Goal: Task Accomplishment & Management: Use online tool/utility

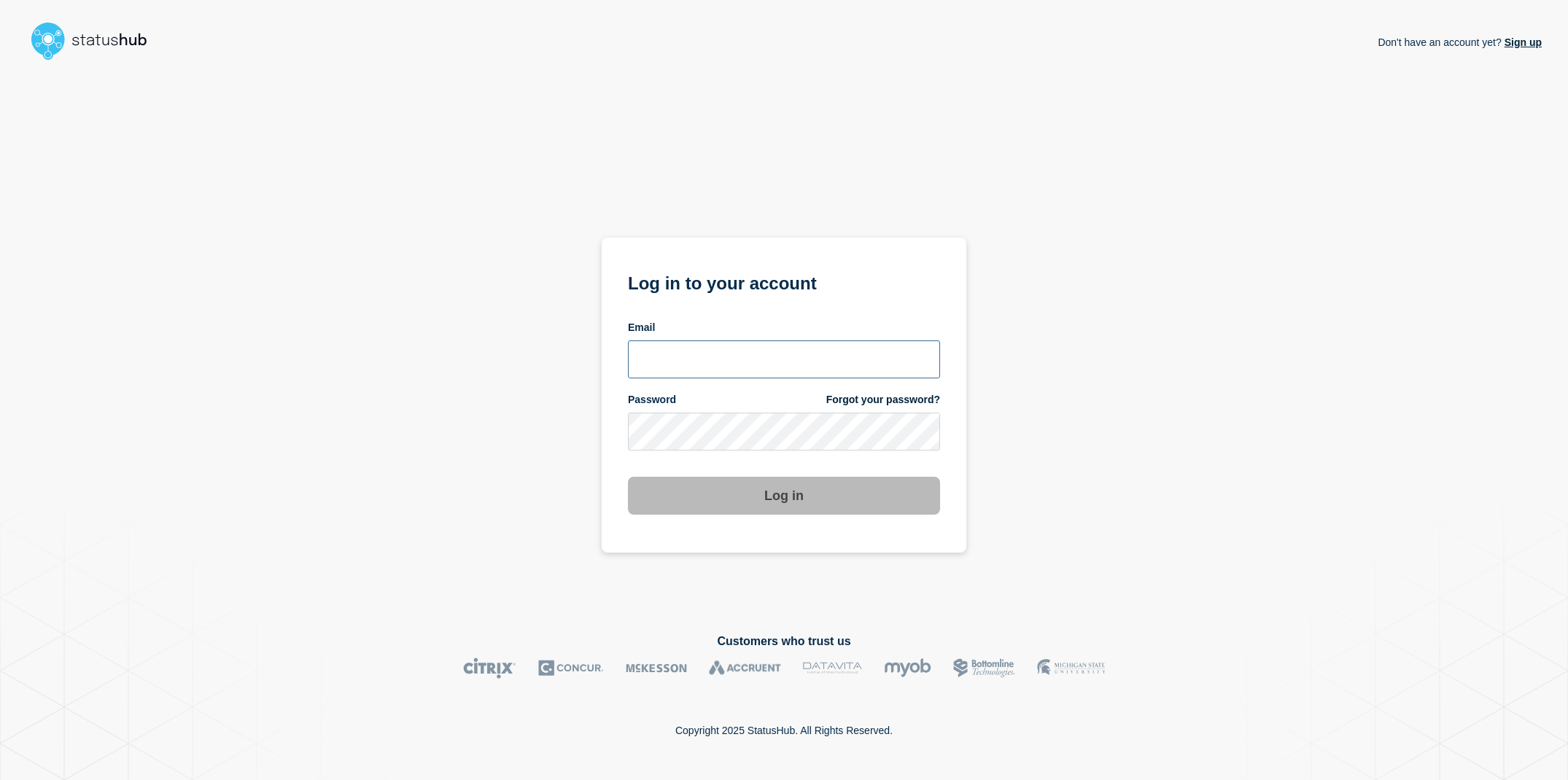
type input "[EMAIL_ADDRESS][DOMAIN_NAME]"
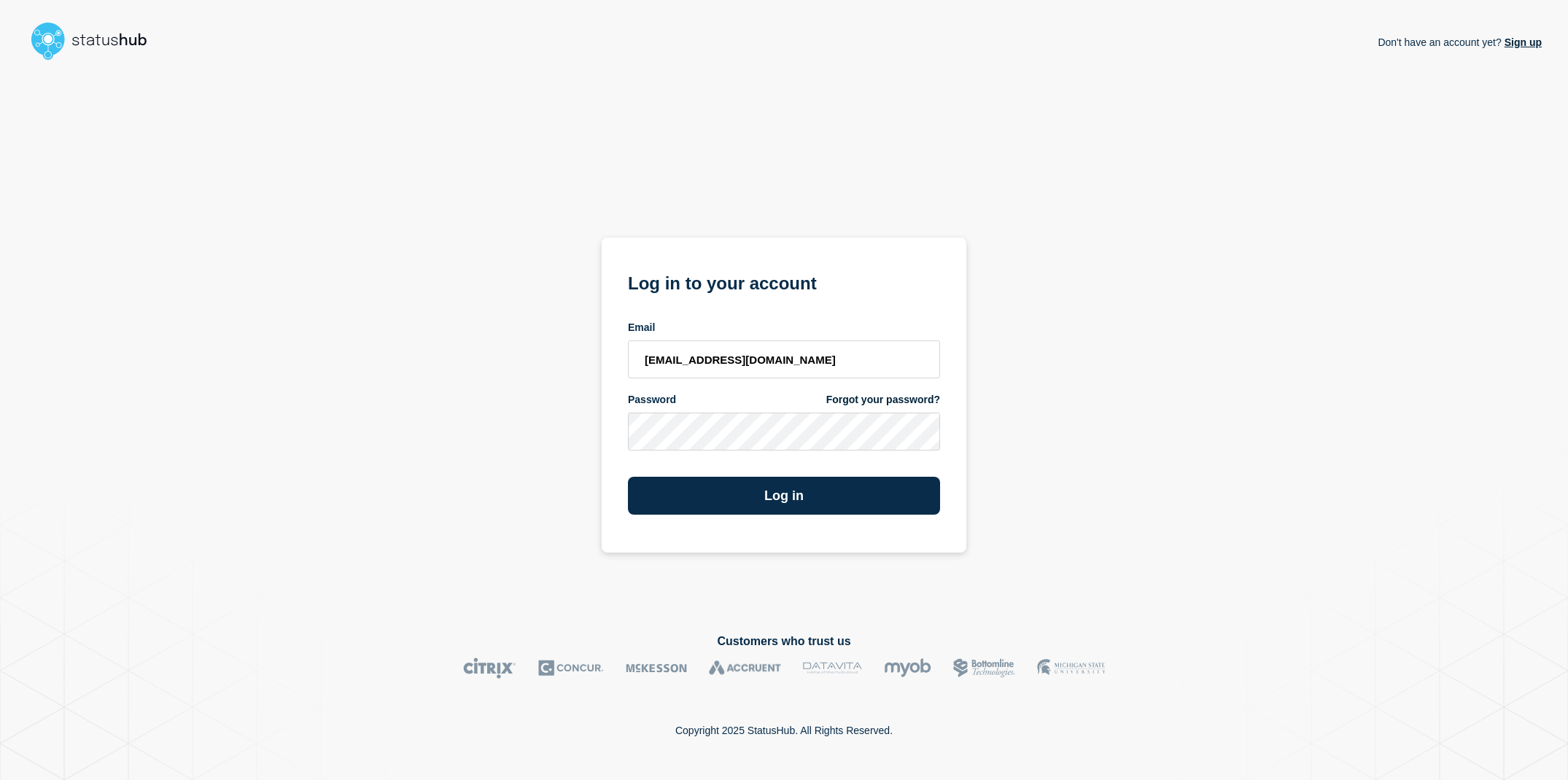
click at [386, 411] on div "Don't have an account yet? Sign up Log in to your account Email [EMAIL_ADDRESS]…" at bounding box center [784, 339] width 1515 height 544
click at [736, 506] on button "Log in" at bounding box center [784, 496] width 312 height 38
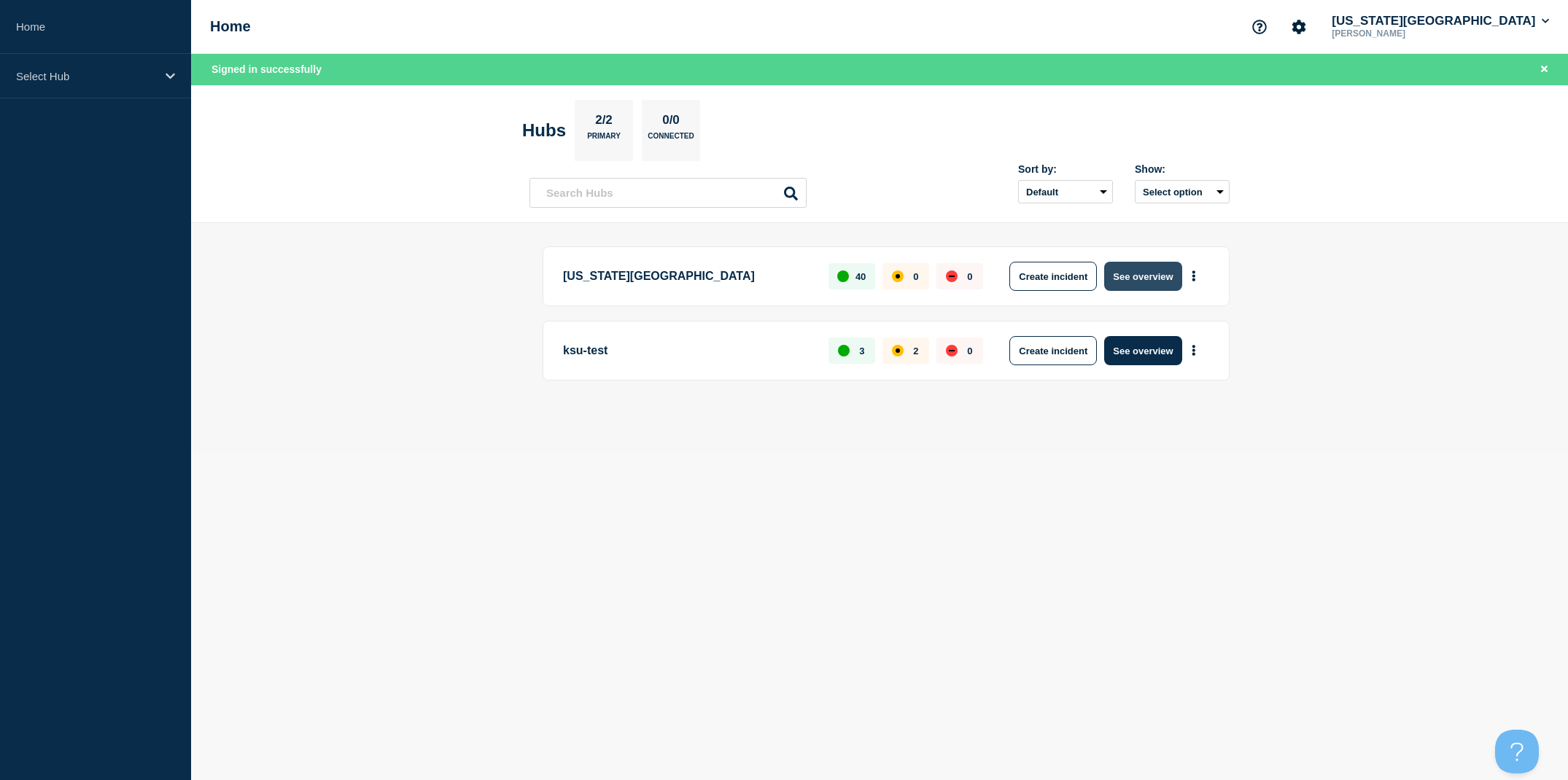
click at [1158, 283] on button "See overview" at bounding box center [1142, 277] width 77 height 29
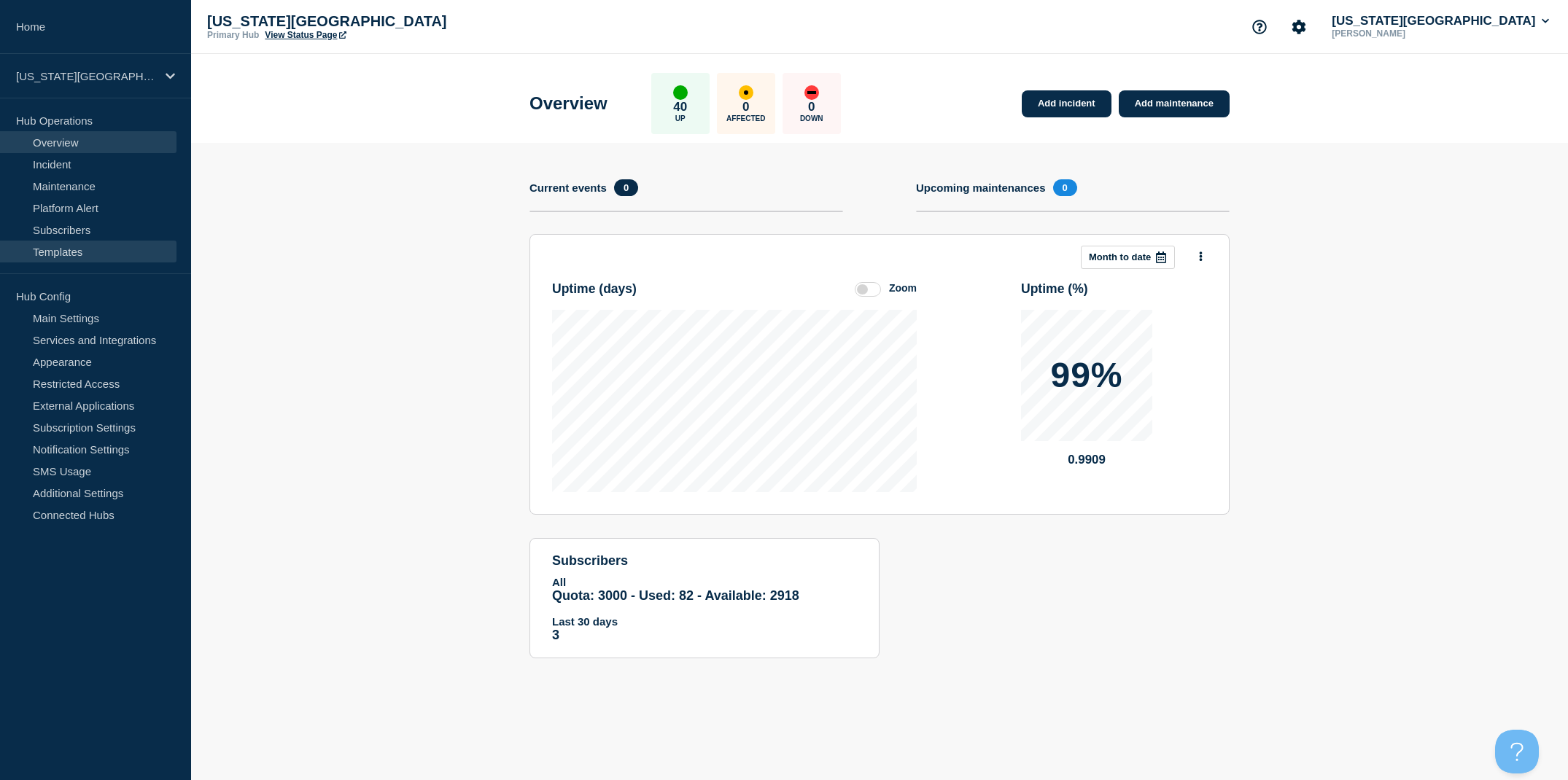
click at [102, 249] on link "Templates" at bounding box center [88, 251] width 177 height 22
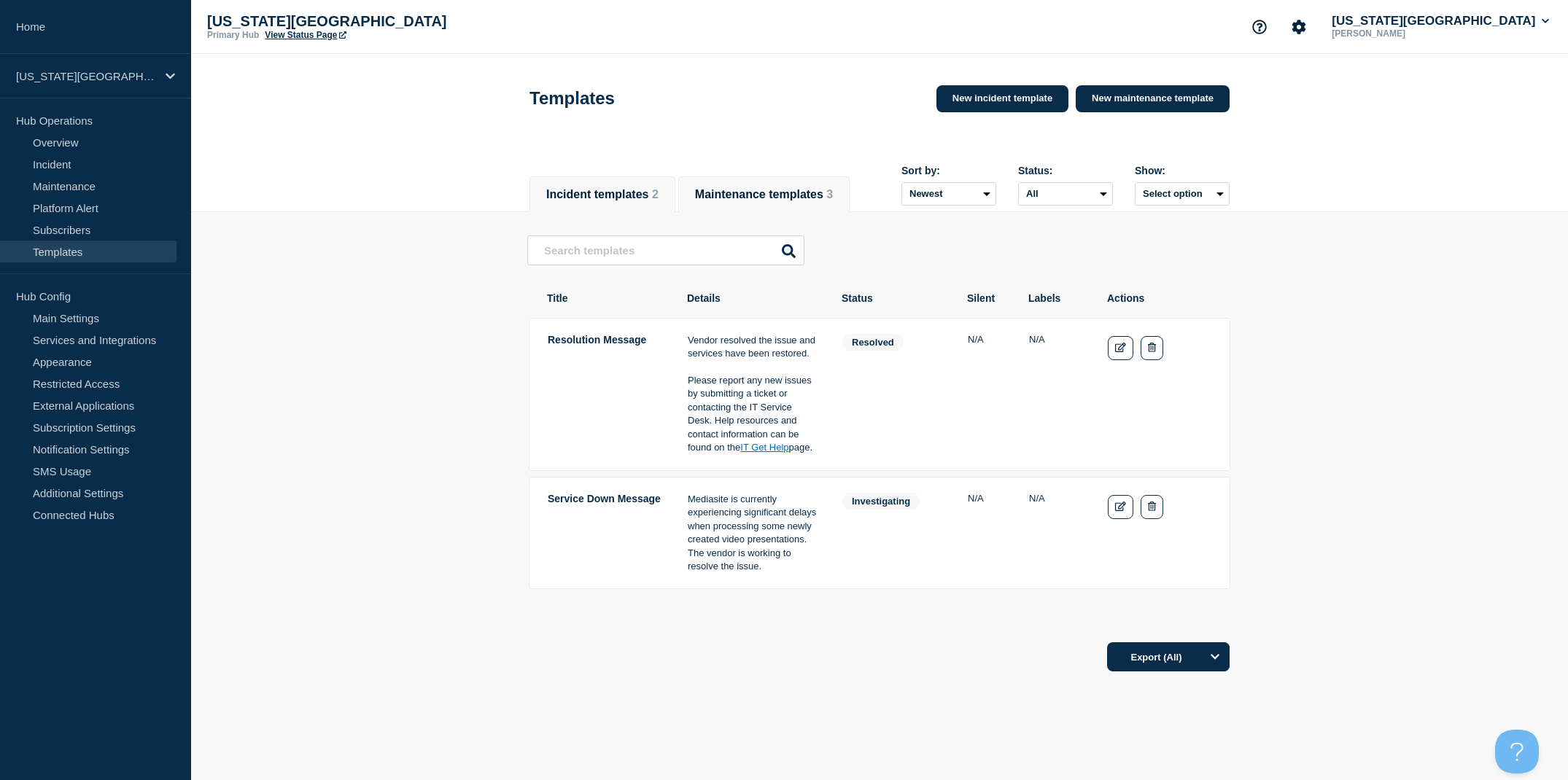
click at [776, 208] on li "Maintenance templates 3" at bounding box center [764, 194] width 171 height 35
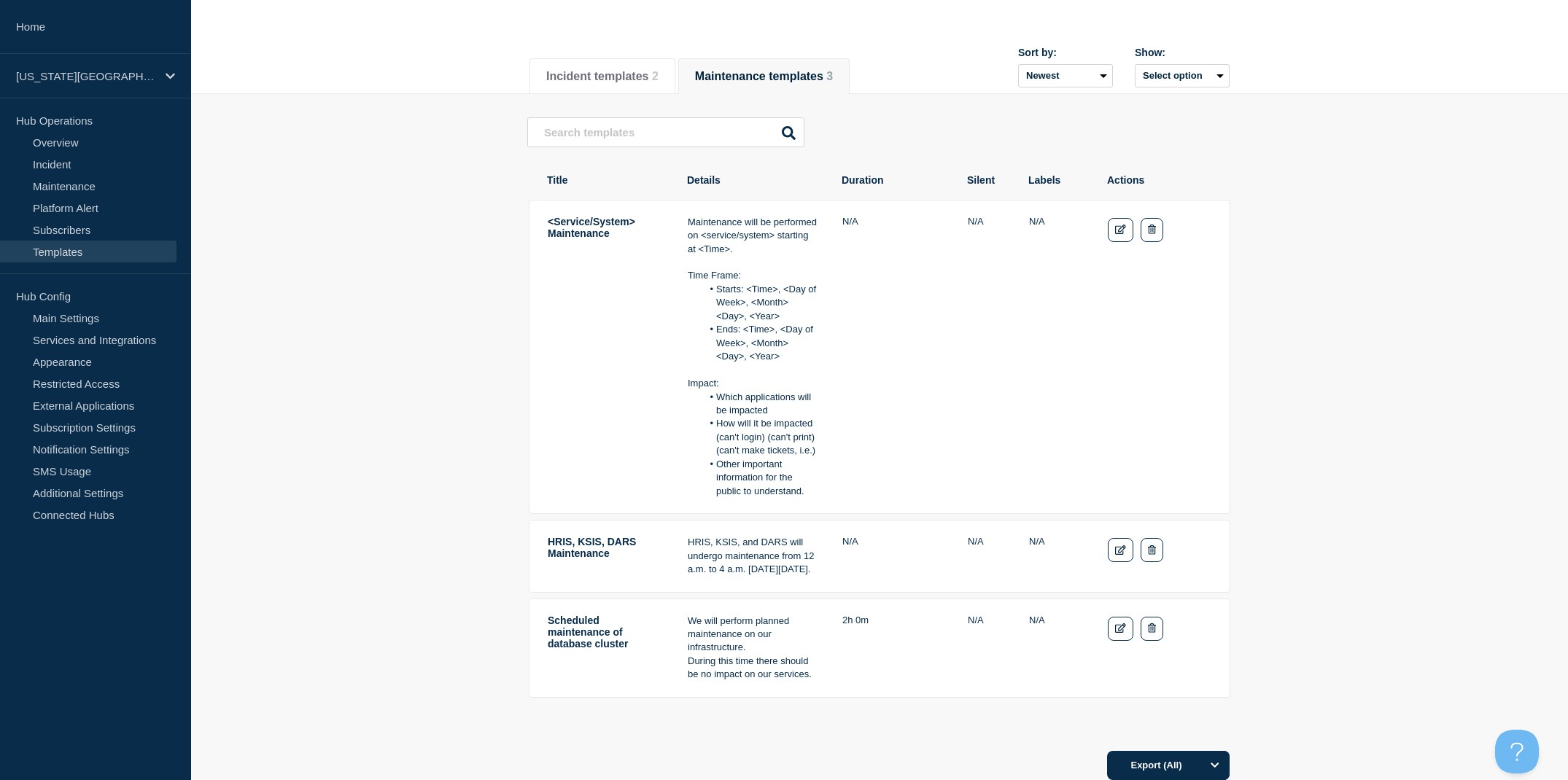
scroll to position [148, 0]
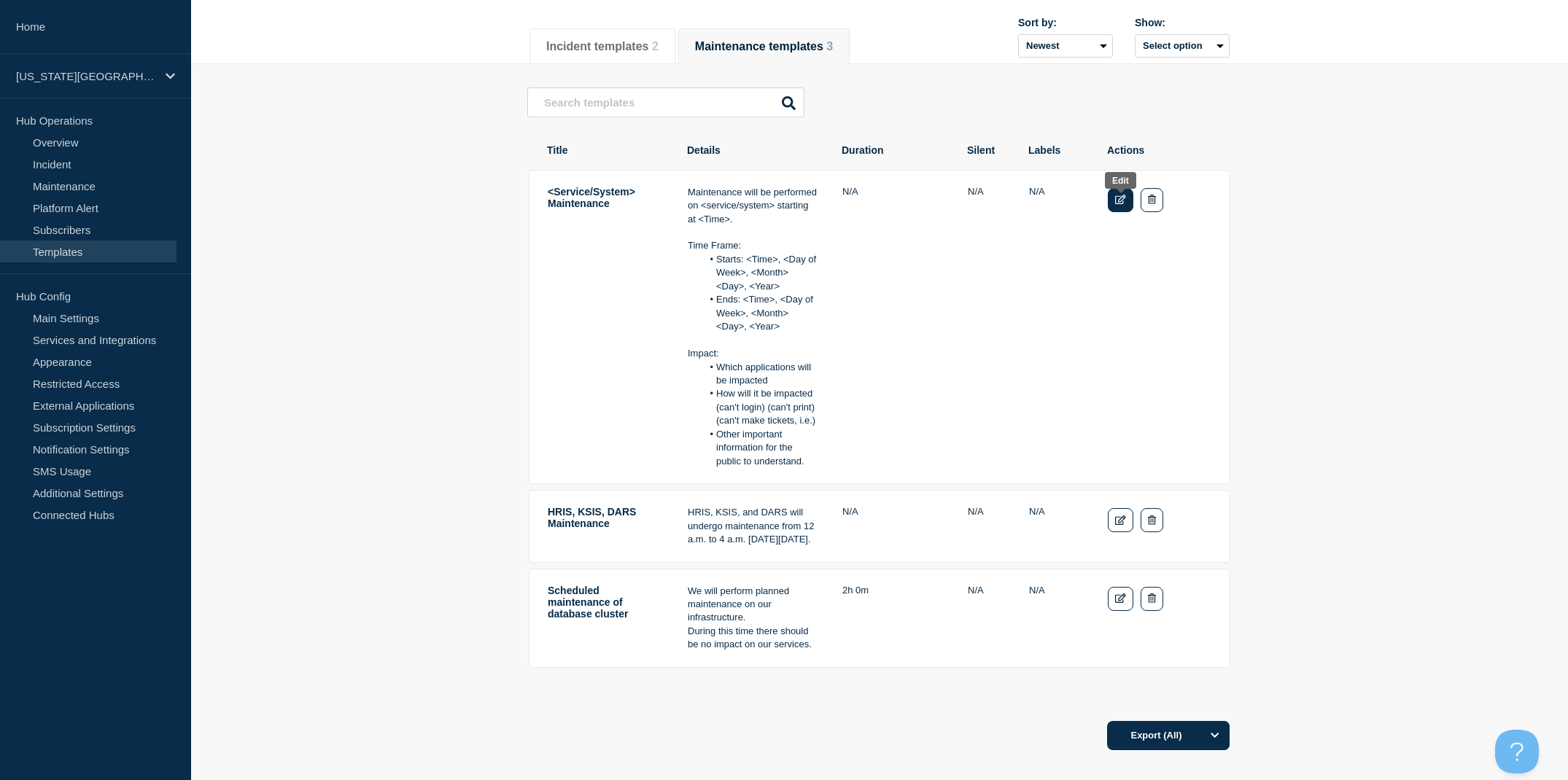
click at [1115, 204] on icon "Edit" at bounding box center [1120, 199] width 11 height 9
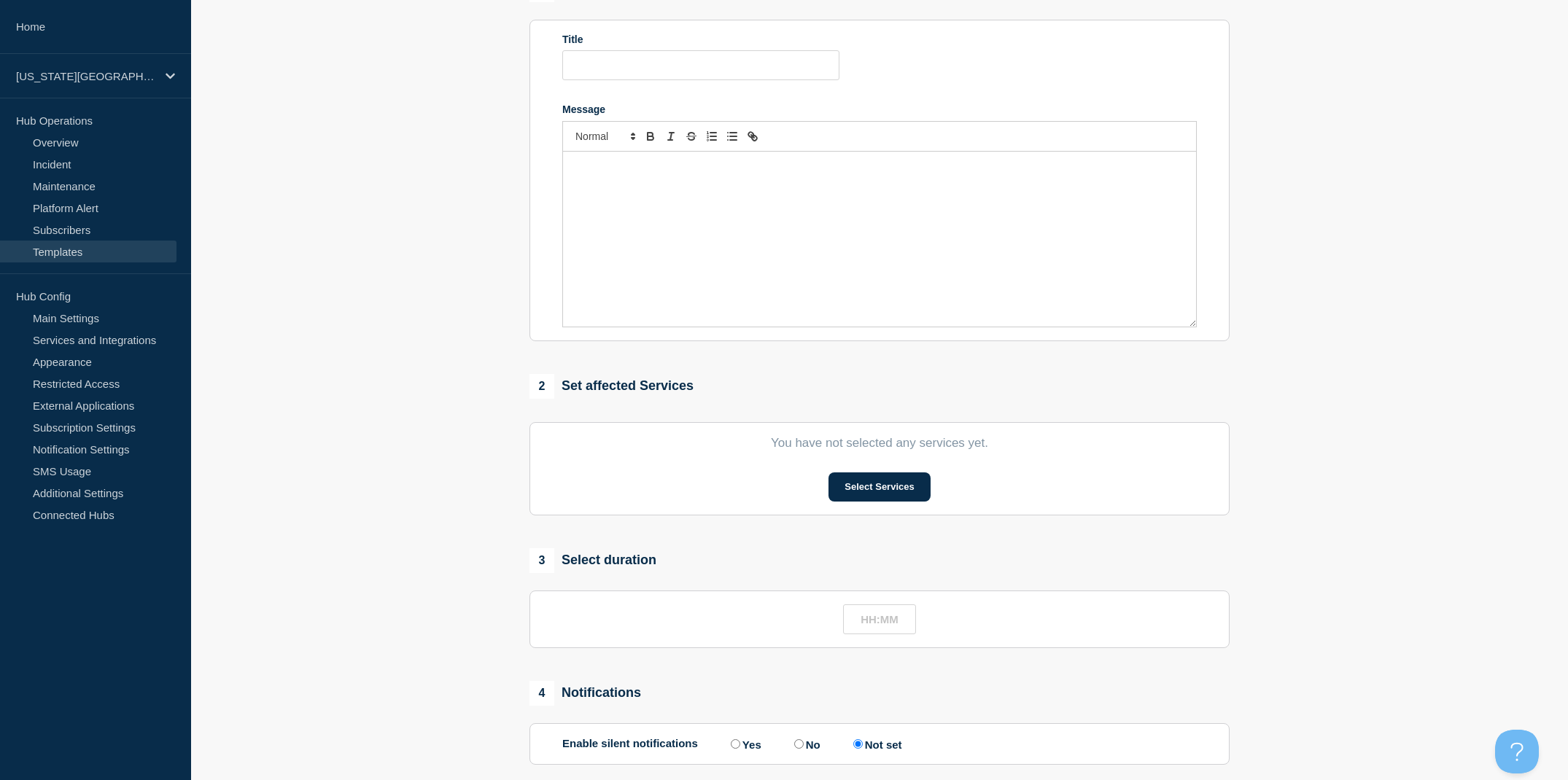
type input "<Service/System> Maintenance"
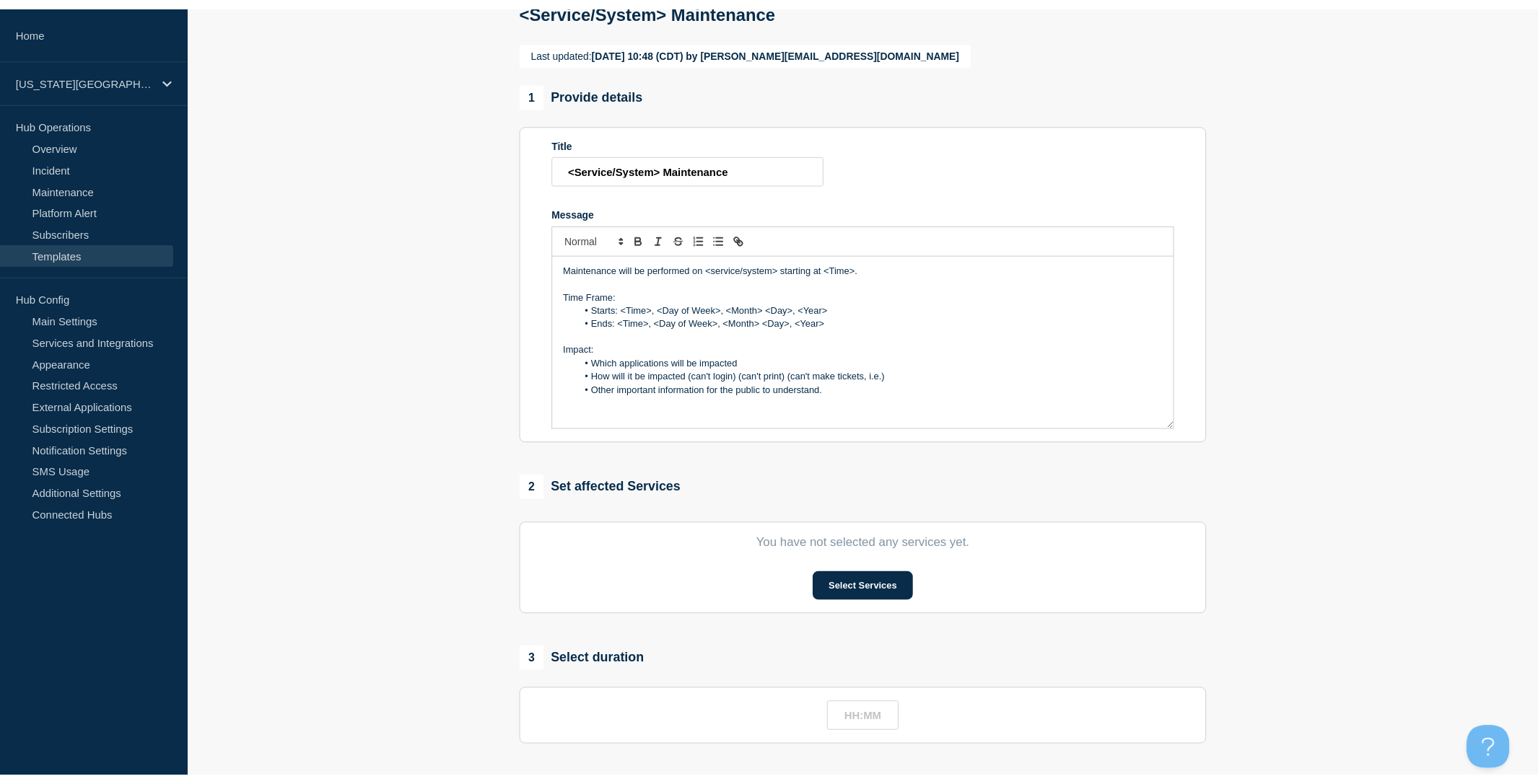
scroll to position [99, 0]
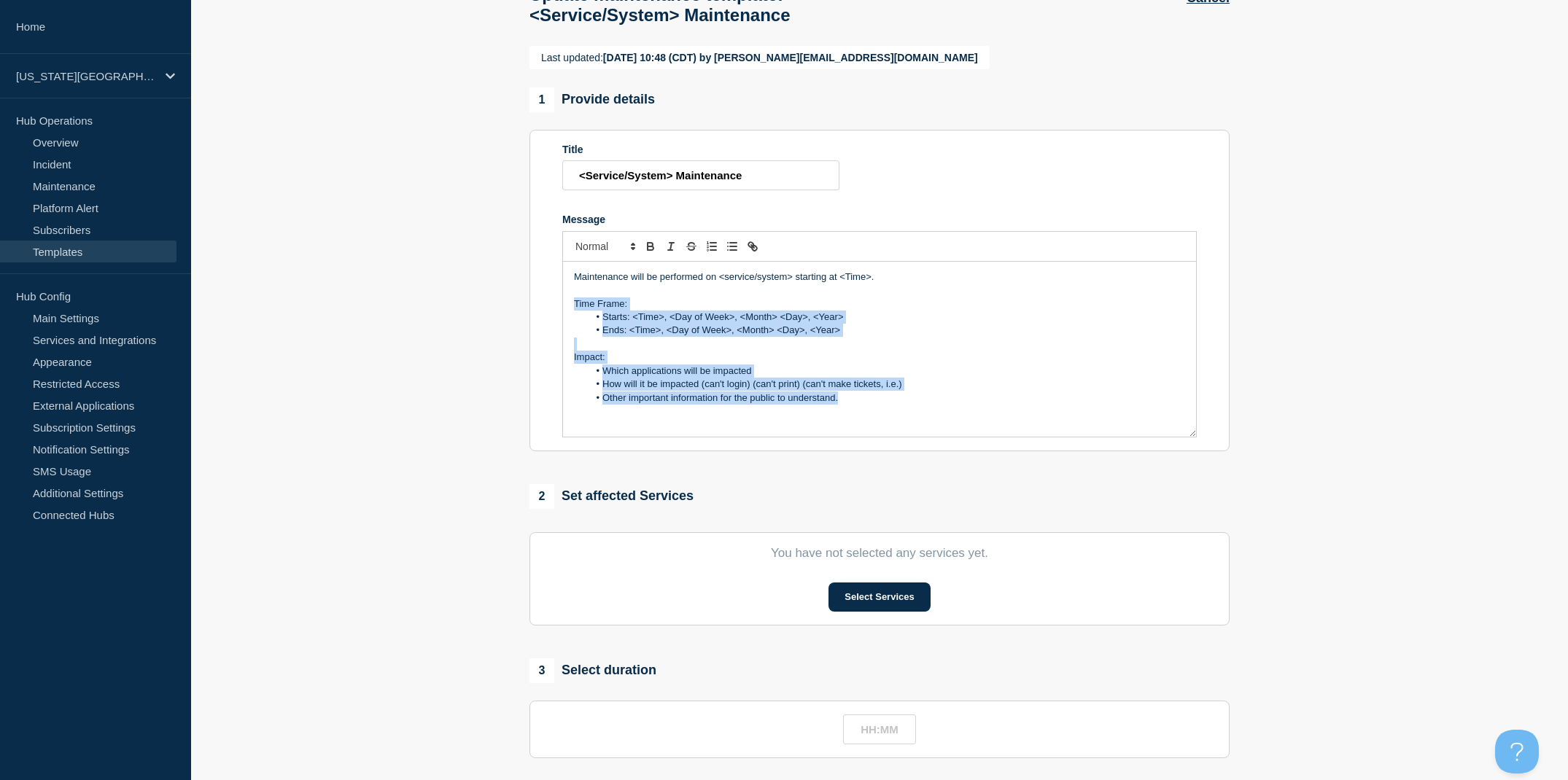
drag, startPoint x: 845, startPoint y: 408, endPoint x: 560, endPoint y: 314, distance: 300.1
click at [560, 314] on section "Title <Service/System> Maintenance Message Maintenance will be performed on <se…" at bounding box center [879, 290] width 700 height 321
click at [858, 423] on div "Maintenance will be performed on <service/system> starting at <Time>. Time Fram…" at bounding box center [880, 349] width 633 height 175
drag, startPoint x: 847, startPoint y: 417, endPoint x: 572, endPoint y: 374, distance: 278.3
click at [572, 374] on div "Maintenance will be performed on <service/system> starting at <Time>. Time Fram…" at bounding box center [880, 349] width 633 height 175
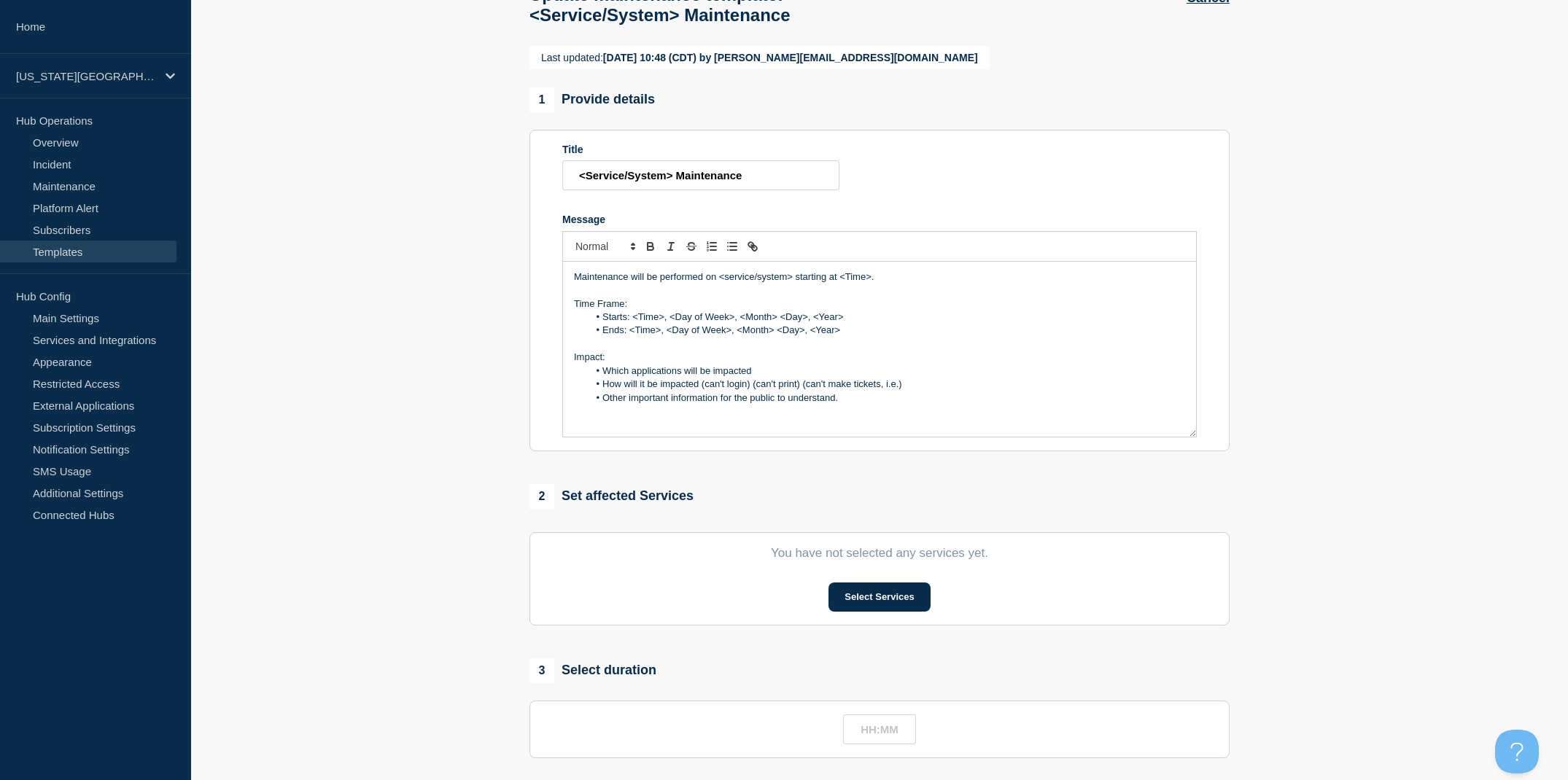
click at [571, 316] on div "Maintenance will be performed on <service/system> starting at <Time>. Time Fram…" at bounding box center [880, 349] width 633 height 175
drag, startPoint x: 850, startPoint y: 417, endPoint x: 552, endPoint y: 370, distance: 301.7
click at [552, 370] on section "Title <Service/System> Maintenance Message Maintenance will be performed on <se…" at bounding box center [879, 290] width 700 height 321
copy div "Impact: Which applications will be impacted How will it be impacted (can't logi…"
